Goal: Task Accomplishment & Management: Manage account settings

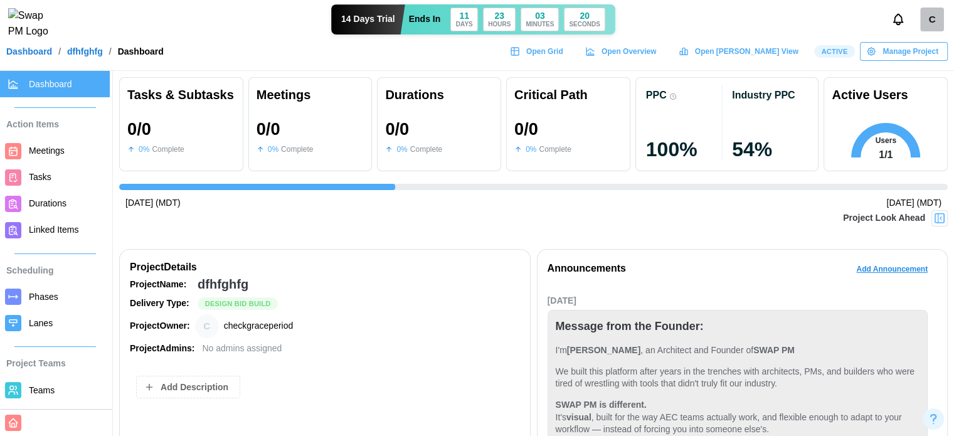
click at [82, 56] on link "dfhfghfg" at bounding box center [85, 51] width 36 height 9
click at [51, 89] on span "Dashboard" at bounding box center [50, 84] width 43 height 10
click at [36, 55] on link "Dashboard" at bounding box center [29, 51] width 46 height 9
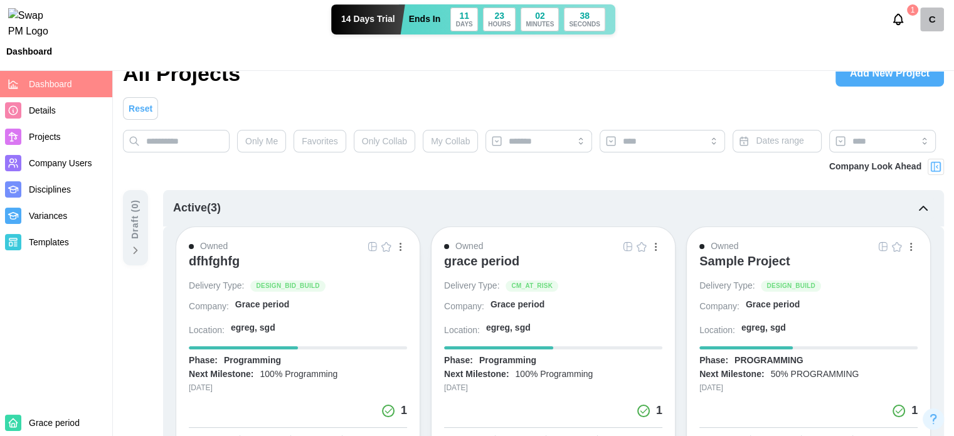
scroll to position [63, 0]
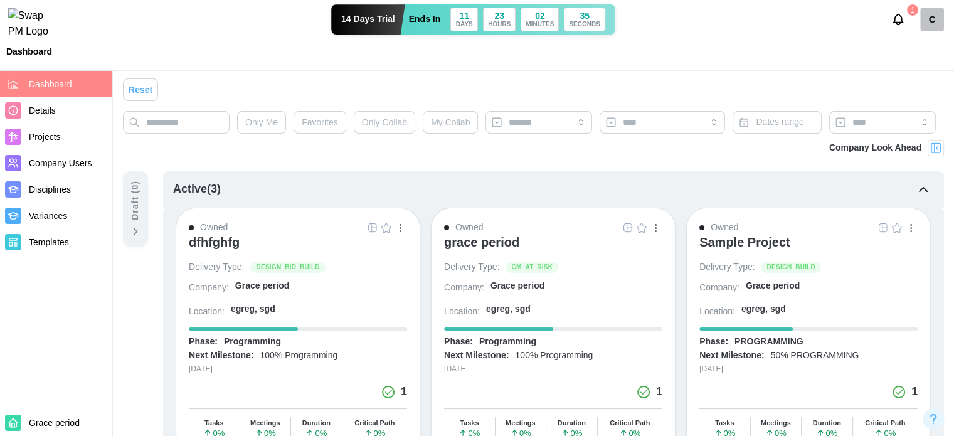
click at [485, 243] on div "grace period" at bounding box center [481, 241] width 75 height 15
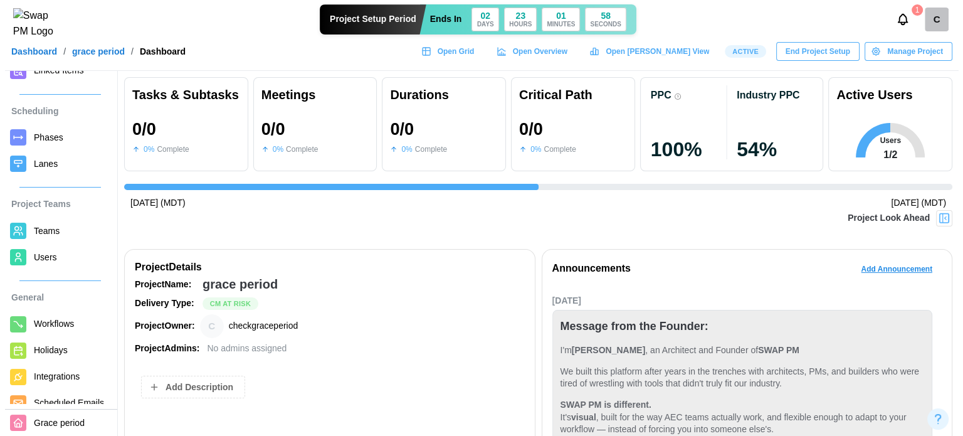
scroll to position [188, 0]
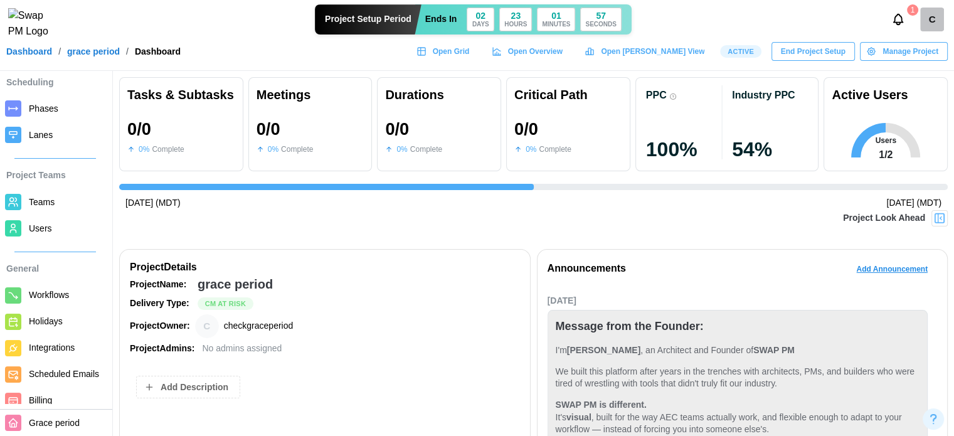
click at [54, 231] on span "Users" at bounding box center [67, 229] width 76 height 16
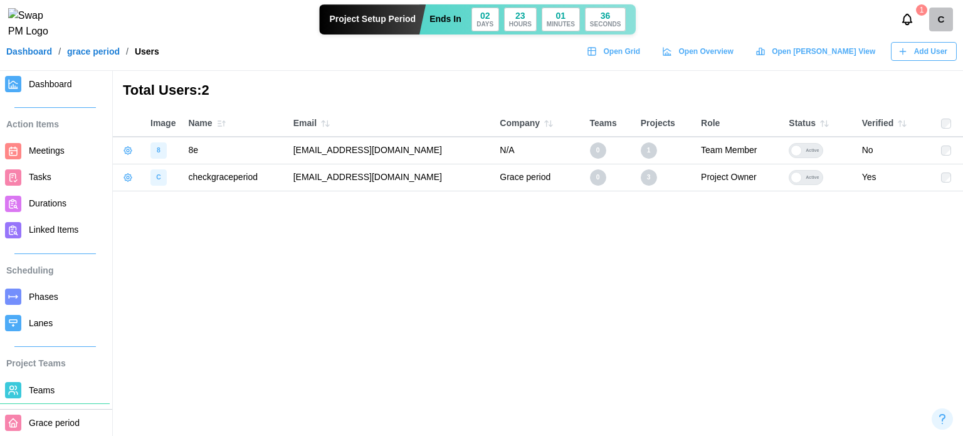
click at [903, 56] on icon "button" at bounding box center [903, 51] width 10 height 10
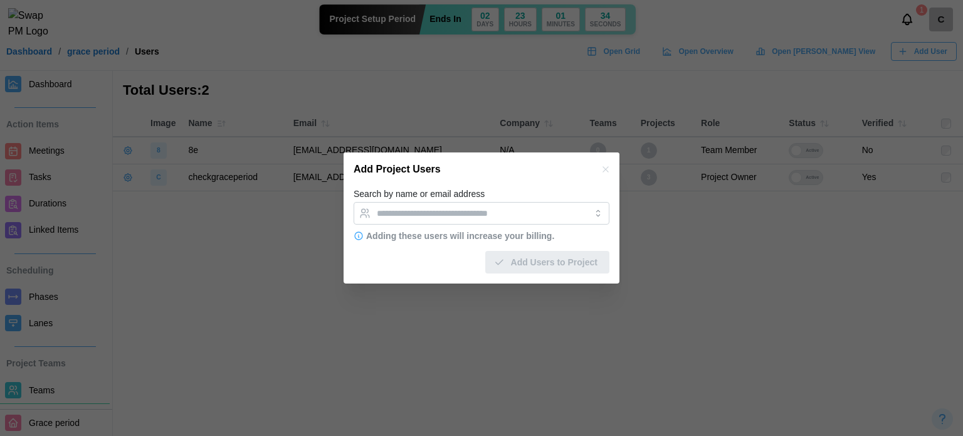
click at [407, 224] on form "Search by name or email address Adding these users will increase your billing. …" at bounding box center [482, 229] width 256 height 87
click at [408, 219] on div at bounding box center [469, 213] width 190 height 21
paste input "**********"
type input "**********"
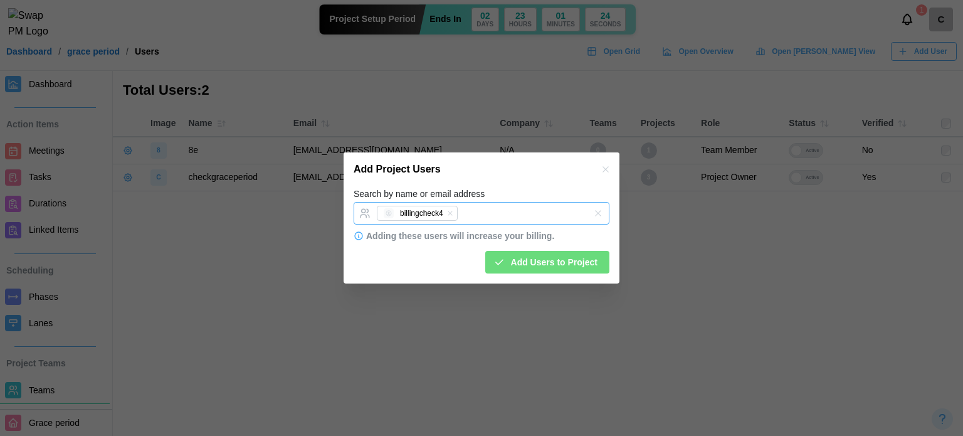
click at [478, 213] on div "billingcheck4" at bounding box center [469, 213] width 190 height 21
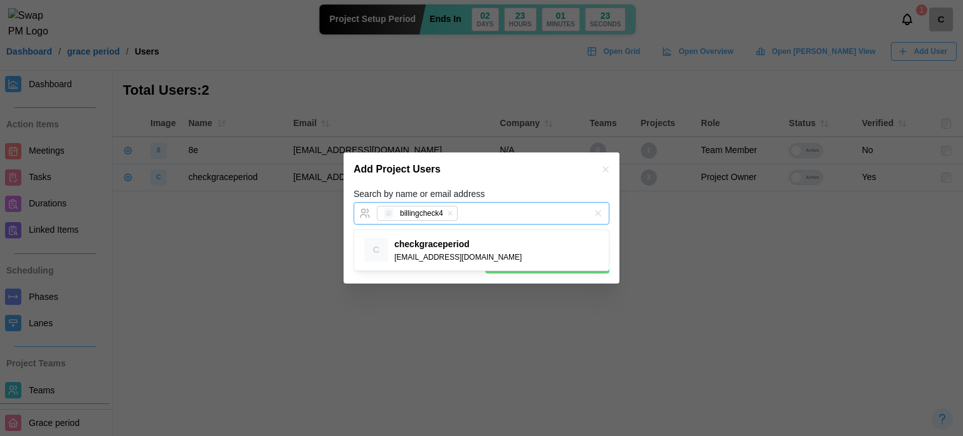
paste input "**********"
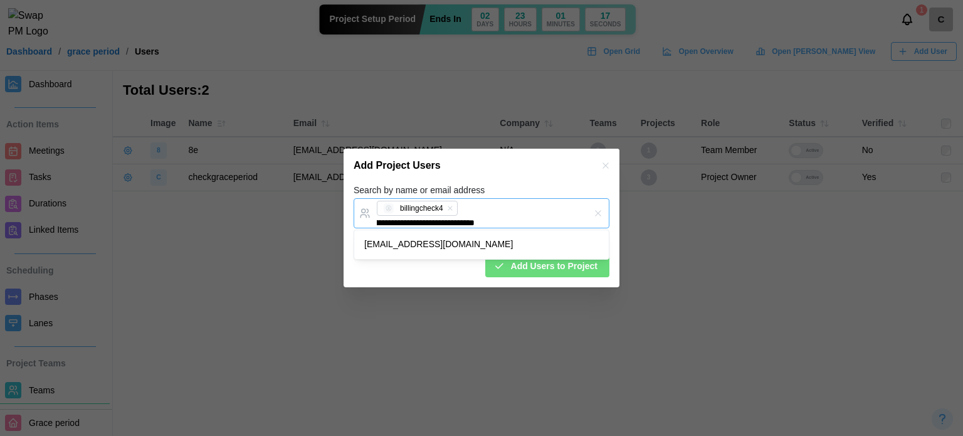
type input "**********"
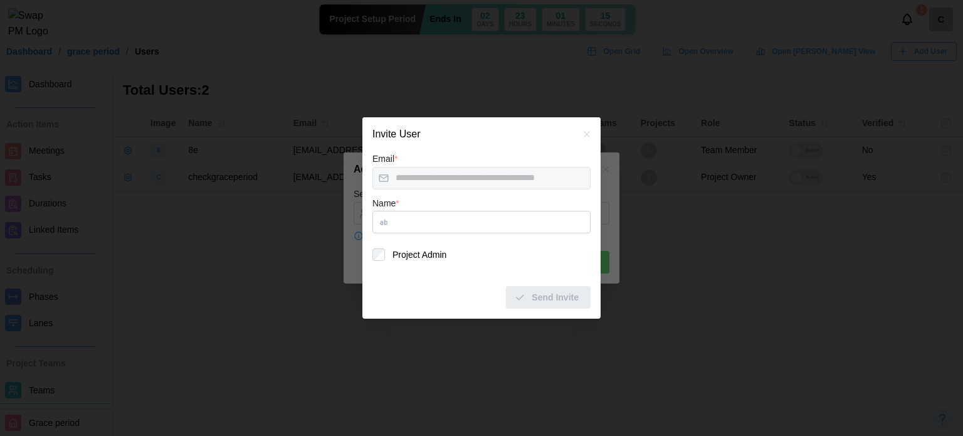
click at [418, 228] on input "Name *" at bounding box center [481, 222] width 218 height 23
type input "*****"
click at [541, 305] on span "Send Invite" at bounding box center [555, 297] width 47 height 21
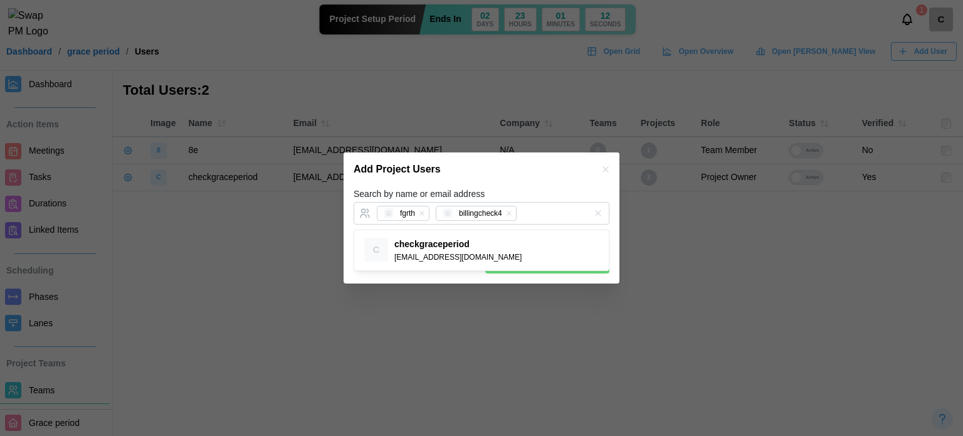
click at [529, 182] on div "Add Project Users" at bounding box center [482, 169] width 276 height 34
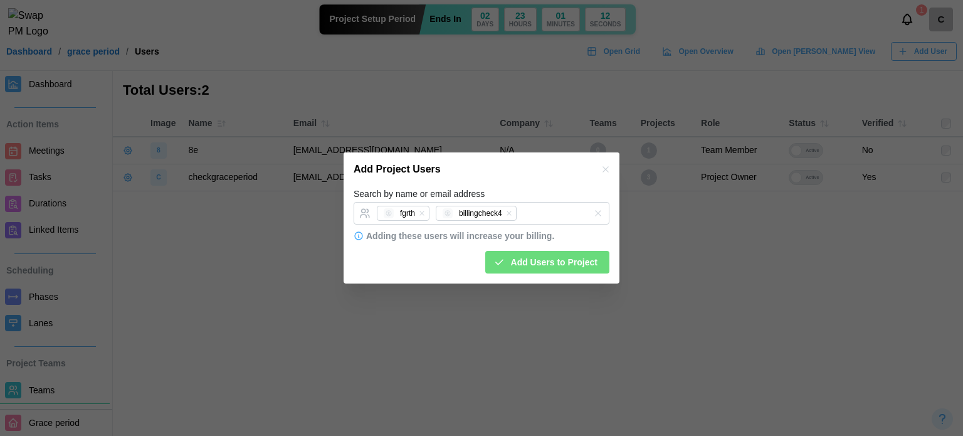
click at [539, 253] on span "Add Users to Project" at bounding box center [554, 261] width 87 height 21
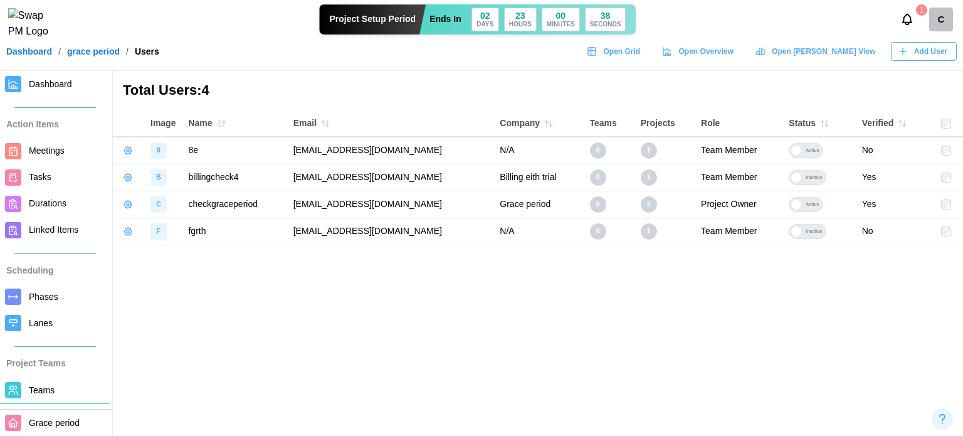
click at [802, 177] on div at bounding box center [796, 177] width 11 height 11
click at [802, 234] on div at bounding box center [796, 231] width 11 height 11
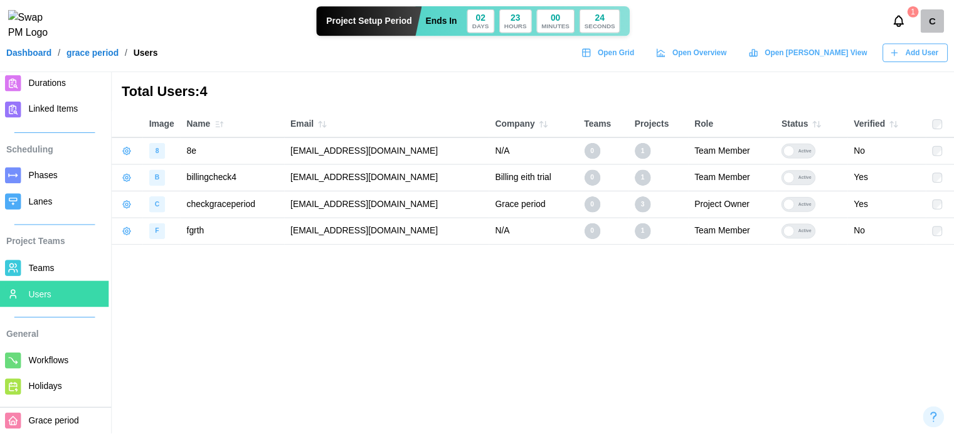
scroll to position [211, 0]
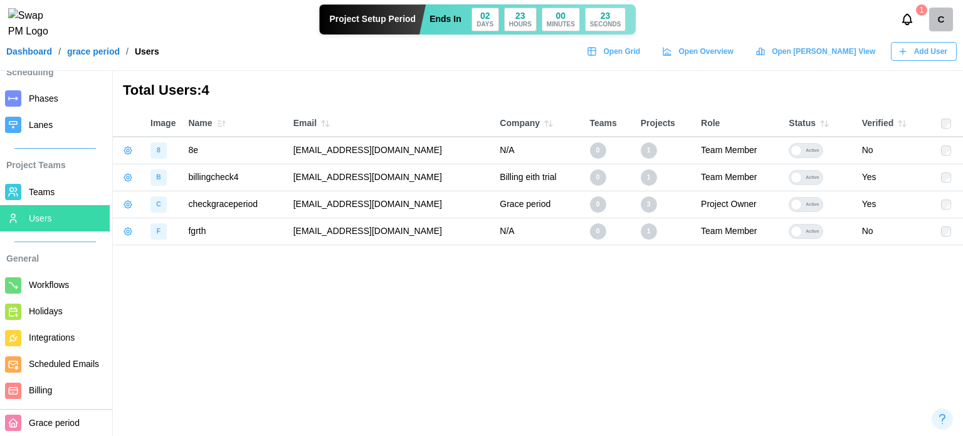
click at [53, 384] on span "Billing" at bounding box center [67, 390] width 76 height 16
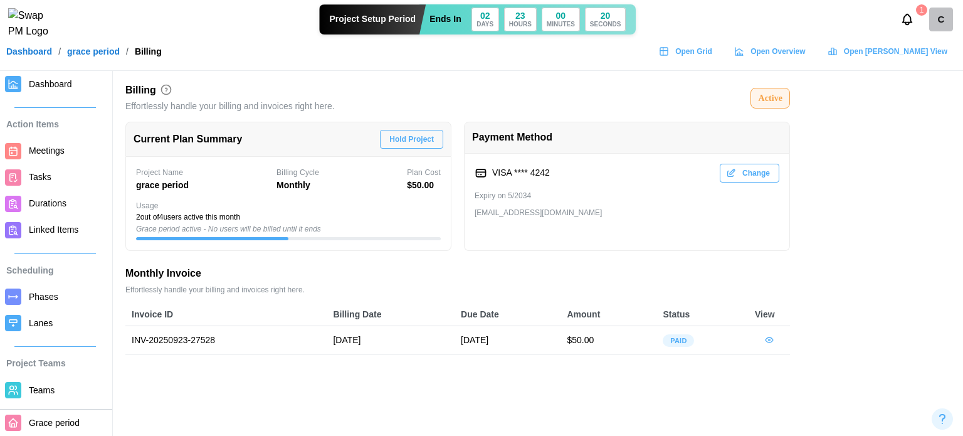
click at [401, 140] on span "Hold Project" at bounding box center [411, 139] width 45 height 18
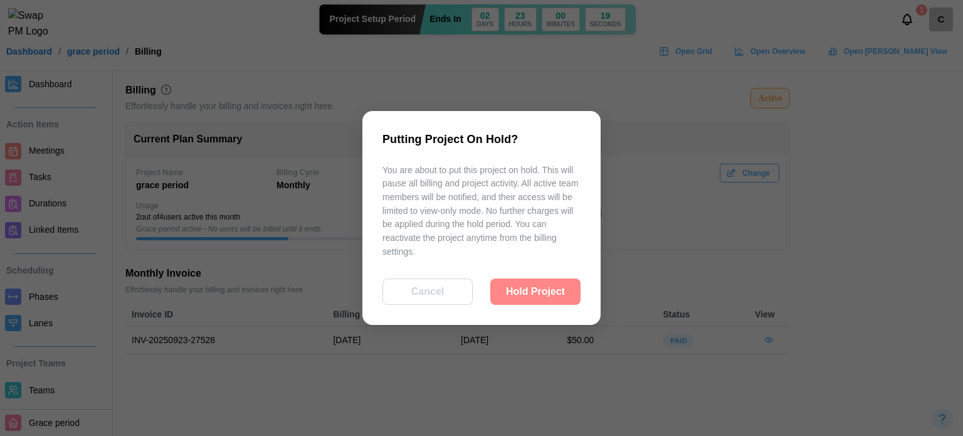
click at [516, 295] on span "Hold Project" at bounding box center [535, 291] width 59 height 25
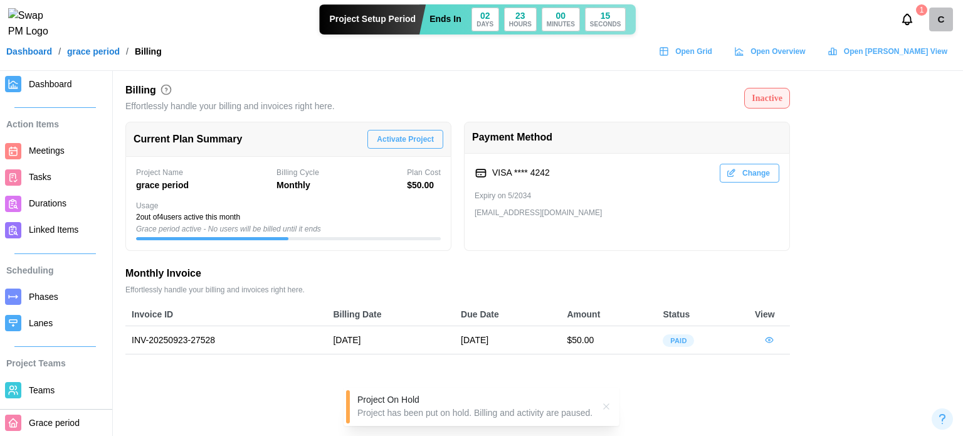
click at [71, 84] on span "Dashboard" at bounding box center [67, 84] width 76 height 16
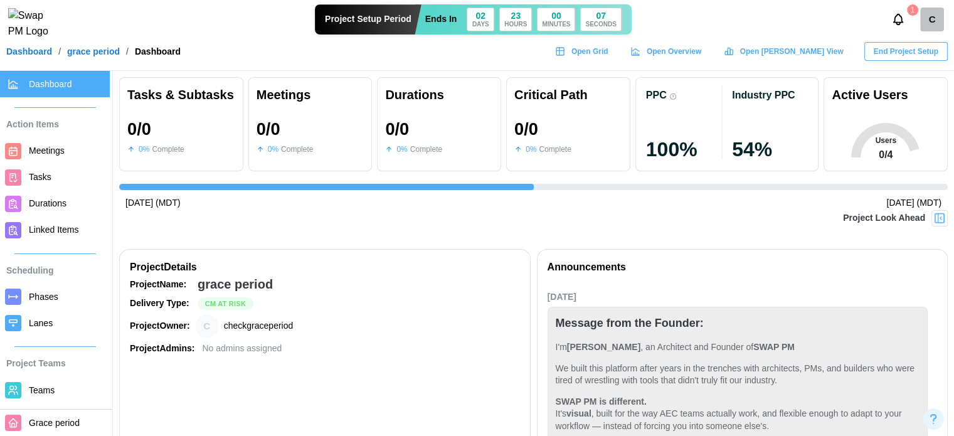
click at [888, 60] on span "End Project Setup" at bounding box center [905, 52] width 65 height 18
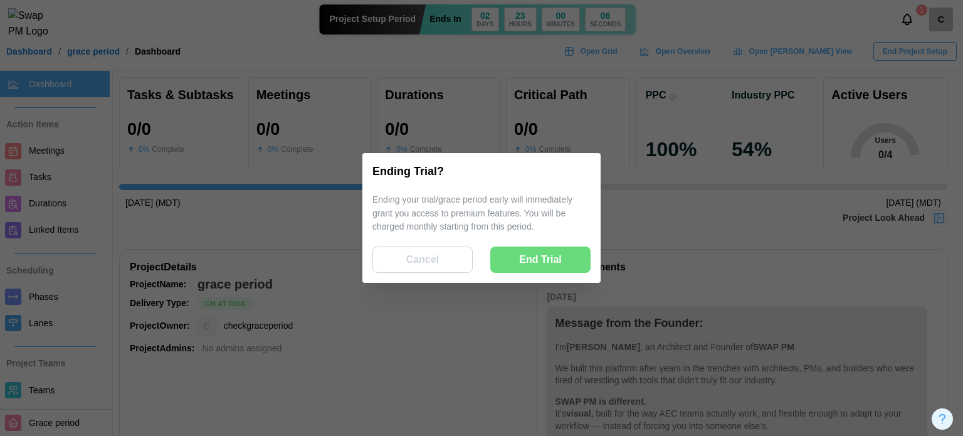
click at [529, 249] on span "End Trial" at bounding box center [540, 259] width 43 height 25
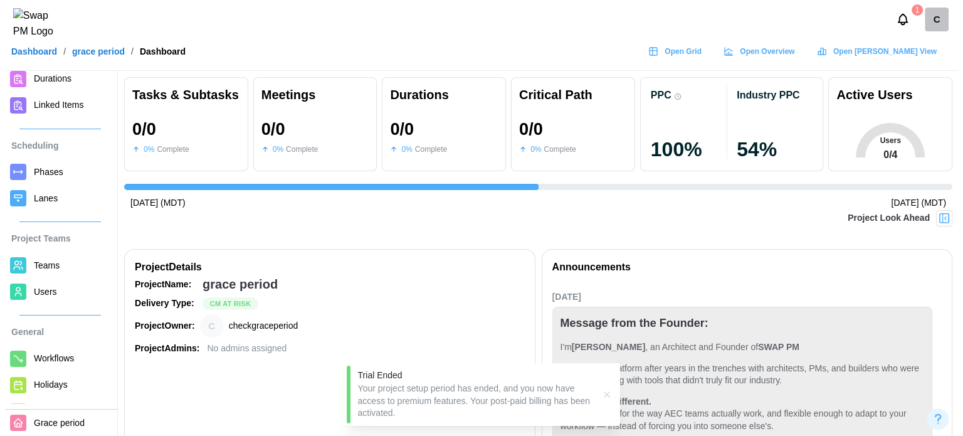
scroll to position [188, 0]
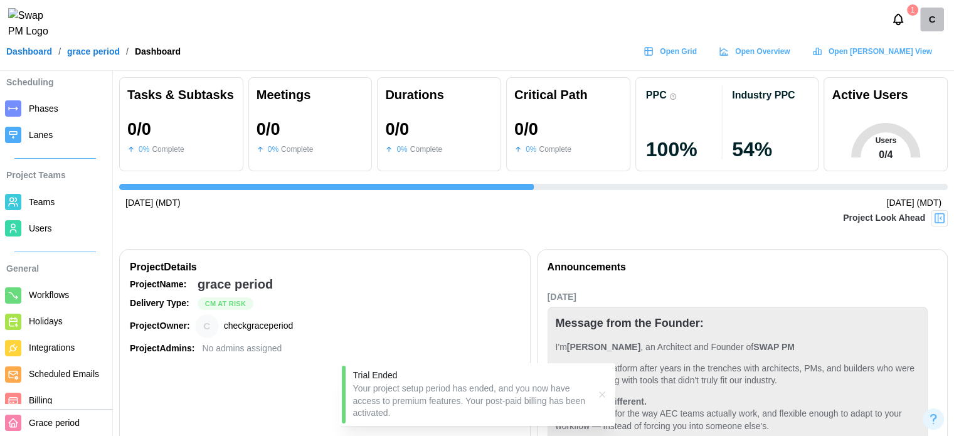
click at [48, 236] on link "Users" at bounding box center [55, 228] width 110 height 26
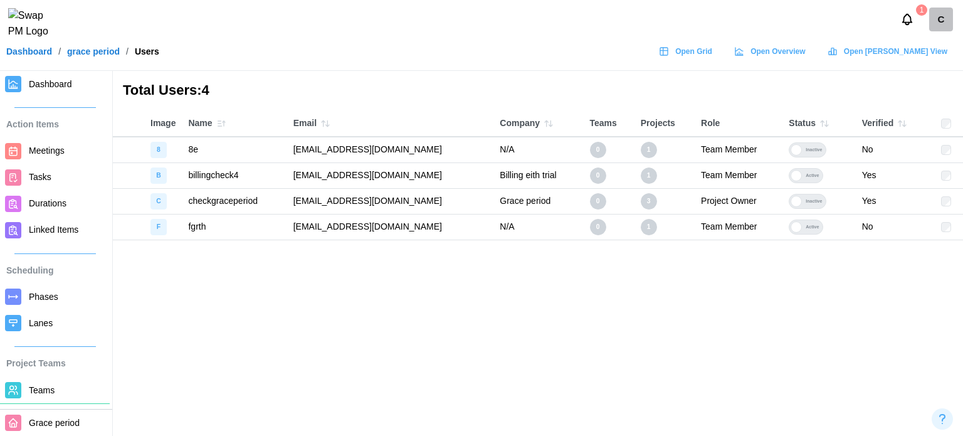
click at [819, 194] on div "Inactive" at bounding box center [814, 201] width 24 height 14
click at [813, 148] on div "Inactive" at bounding box center [814, 150] width 24 height 14
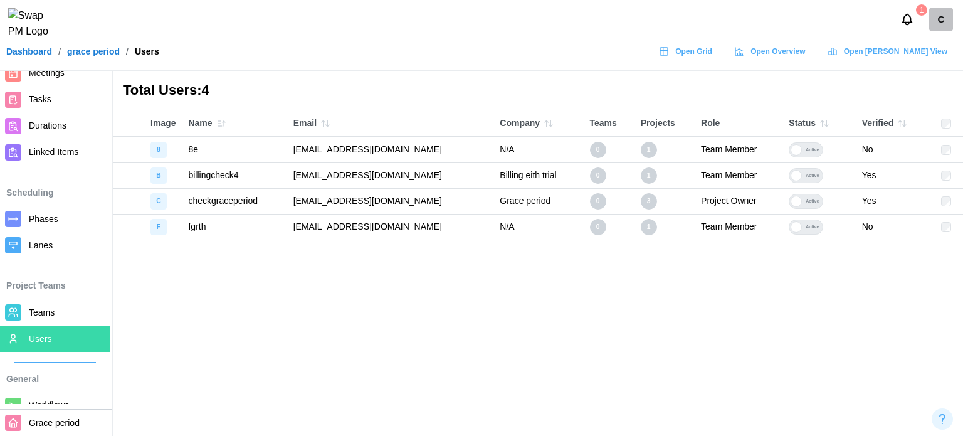
scroll to position [211, 0]
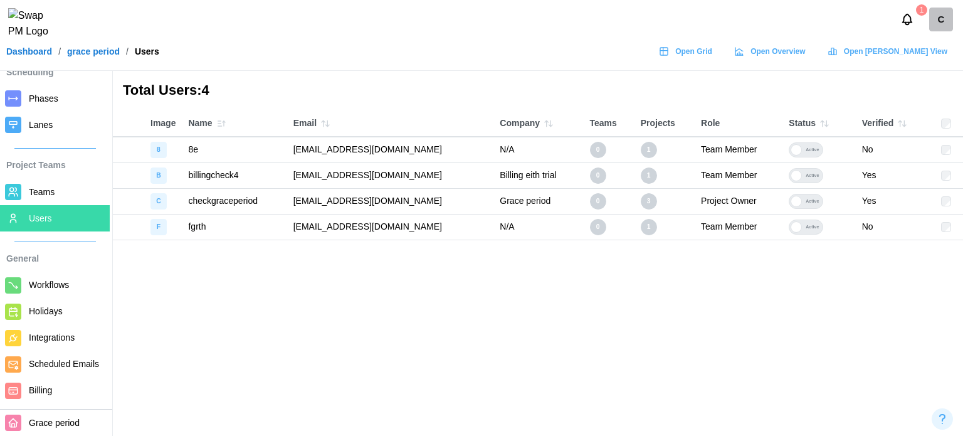
click at [41, 400] on link "Billing" at bounding box center [55, 390] width 110 height 26
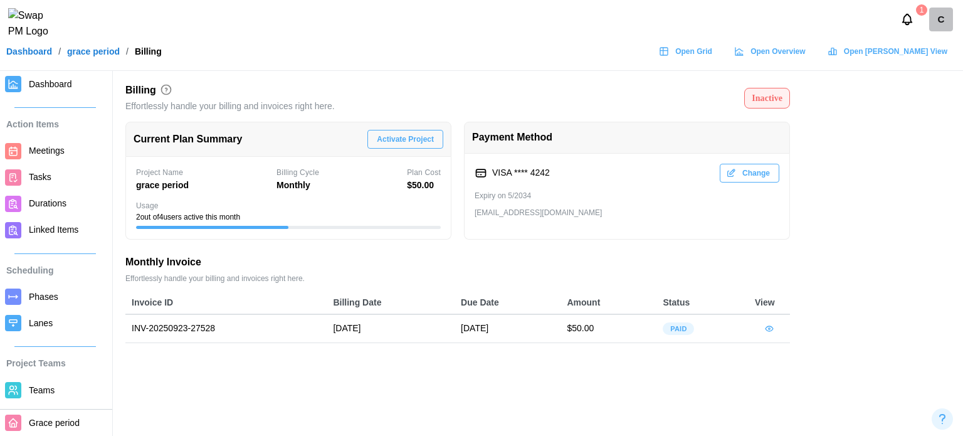
click at [401, 137] on span "Activate Project" at bounding box center [405, 139] width 57 height 18
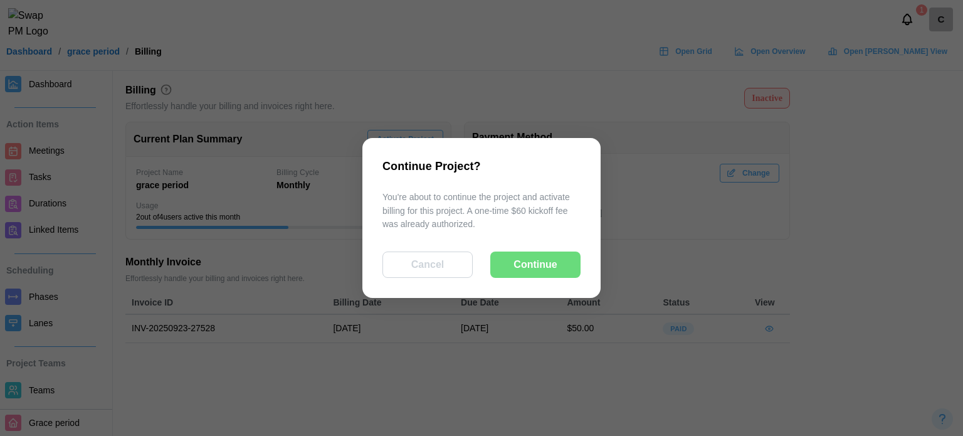
click at [542, 270] on span "Continue" at bounding box center [534, 264] width 43 height 25
